Goal: Navigation & Orientation: Find specific page/section

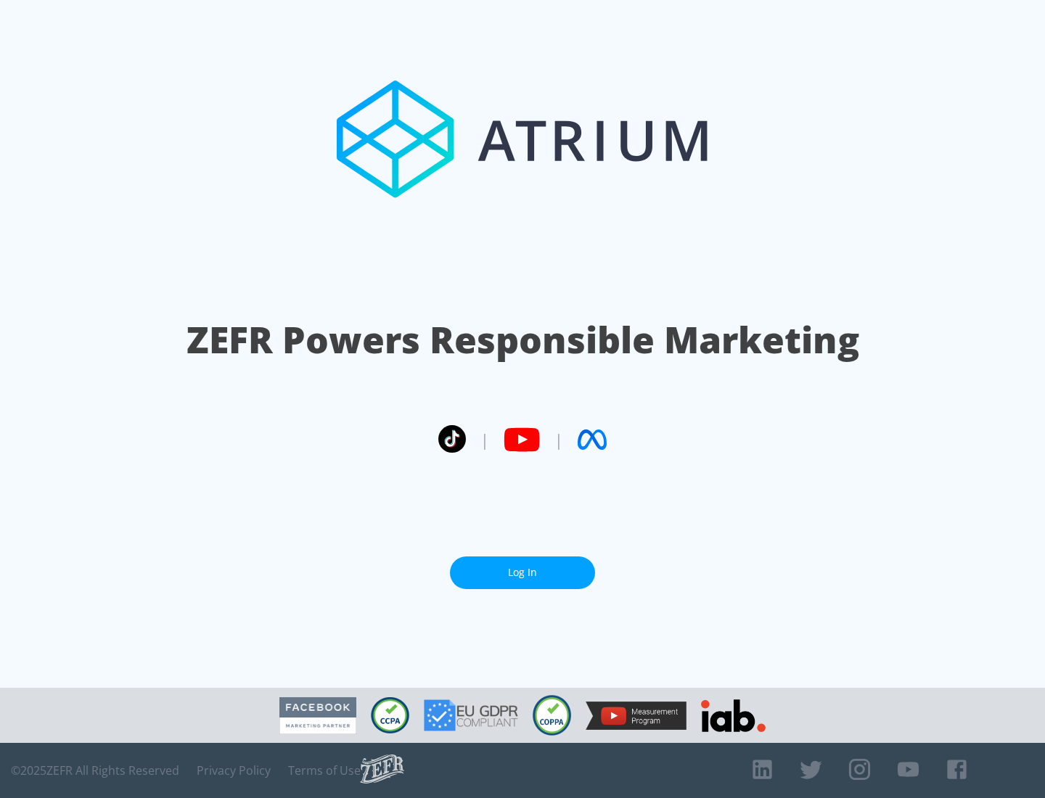
click at [523, 567] on link "Log In" at bounding box center [522, 573] width 145 height 33
